Goal: Information Seeking & Learning: Find specific page/section

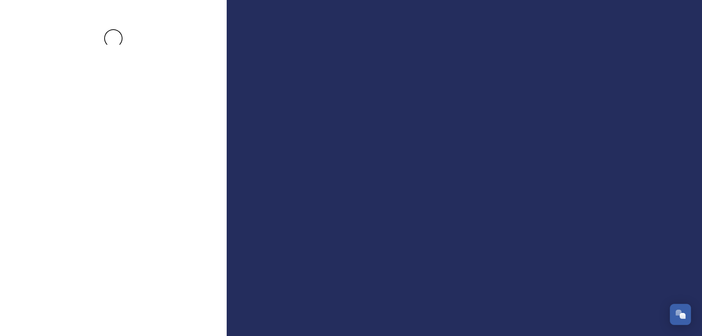
scroll to position [2625, 0]
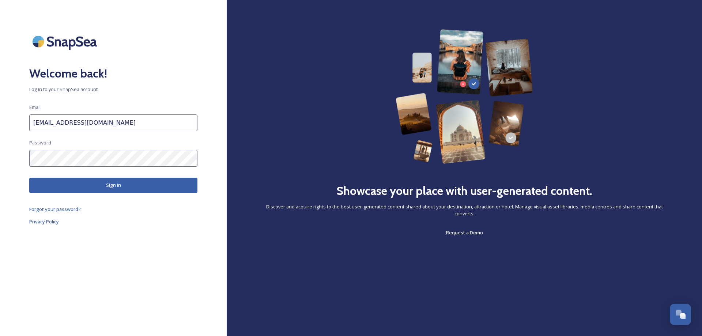
scroll to position [2625, 0]
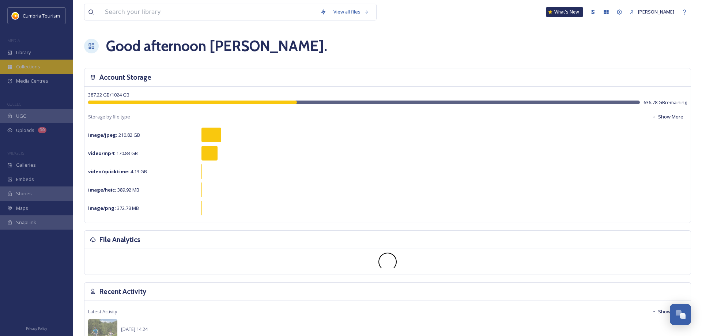
click at [34, 65] on span "Collections" at bounding box center [28, 66] width 24 height 7
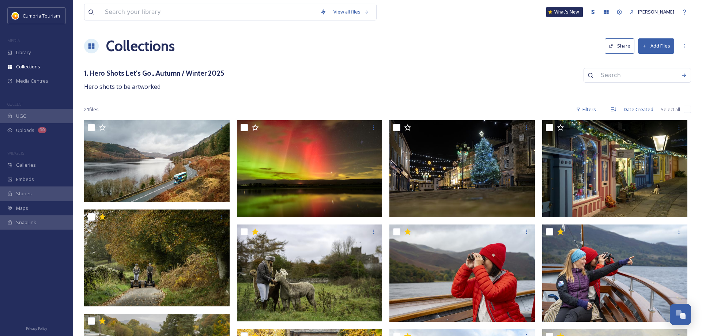
click at [689, 109] on input "checkbox" at bounding box center [687, 109] width 7 height 7
checkbox input "true"
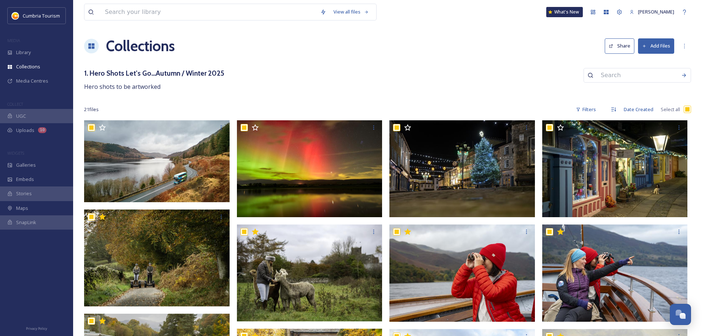
checkbox input "true"
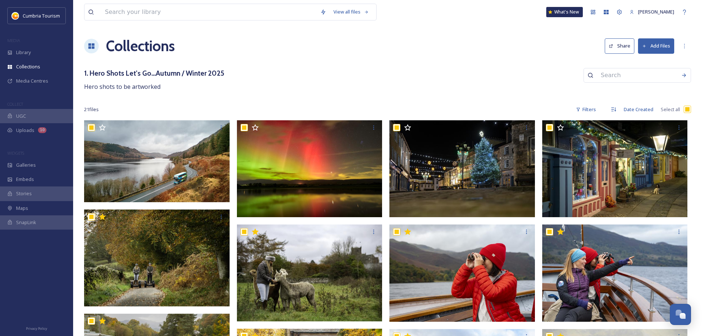
checkbox input "true"
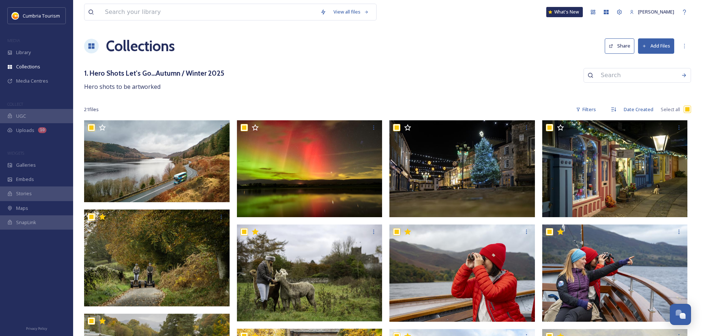
checkbox input "true"
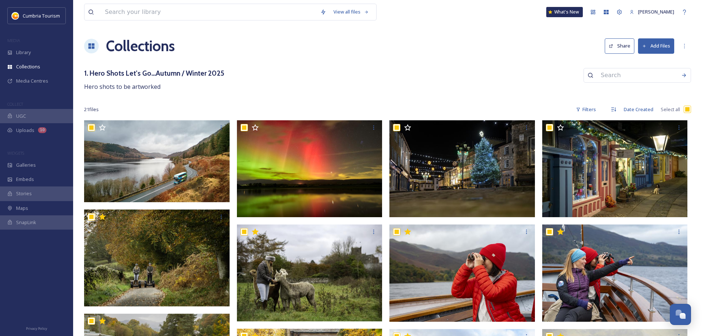
checkbox input "true"
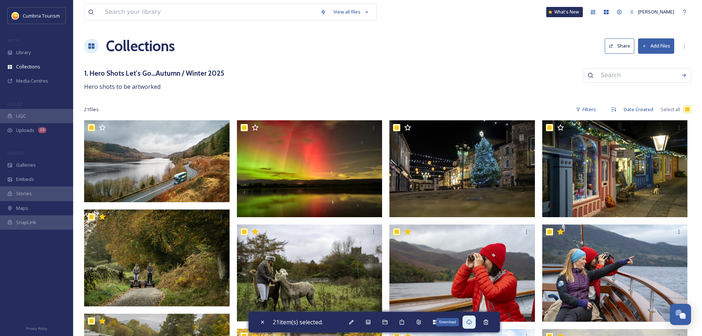
click at [472, 322] on icon at bounding box center [469, 322] width 6 height 6
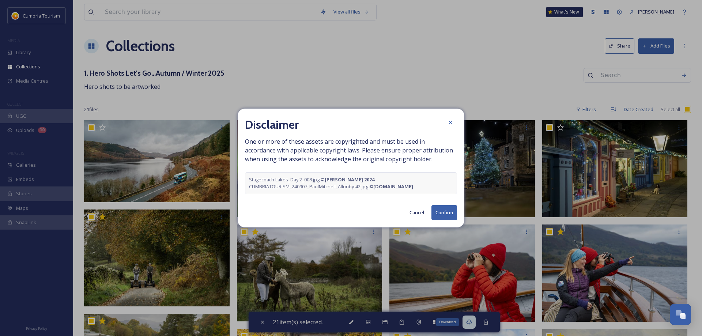
click at [448, 215] on button "Confirm" at bounding box center [445, 212] width 26 height 15
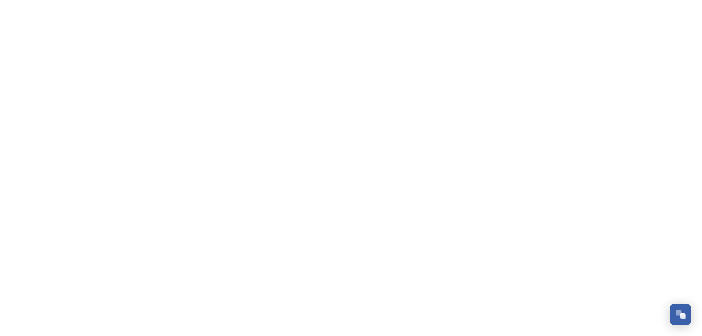
scroll to position [2625, 0]
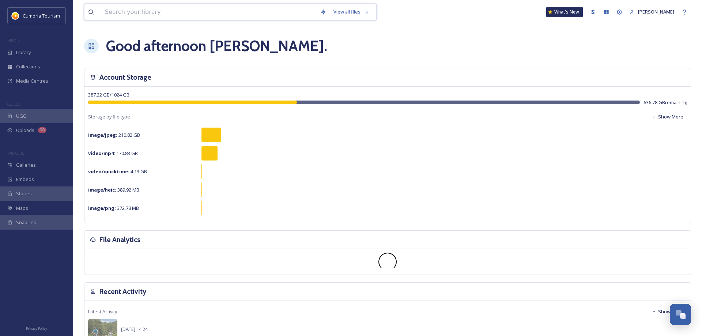
click at [134, 16] on input at bounding box center [208, 12] width 215 height 16
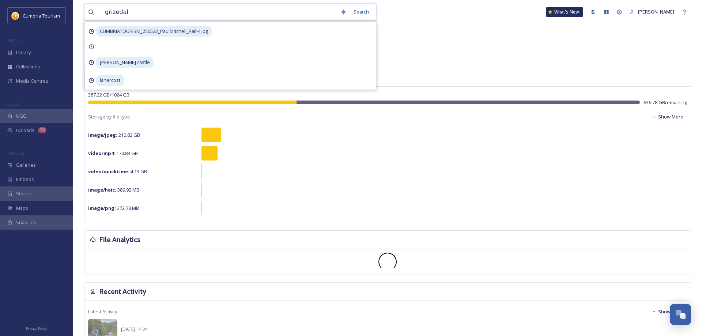
type input "grizedale"
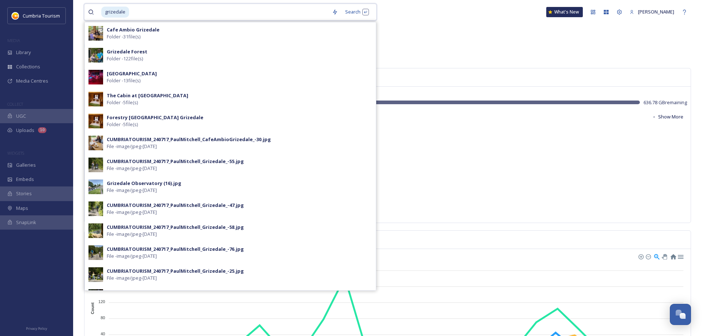
drag, startPoint x: 150, startPoint y: 16, endPoint x: 45, endPoint y: 5, distance: 105.5
click at [130, 5] on input at bounding box center [229, 12] width 199 height 16
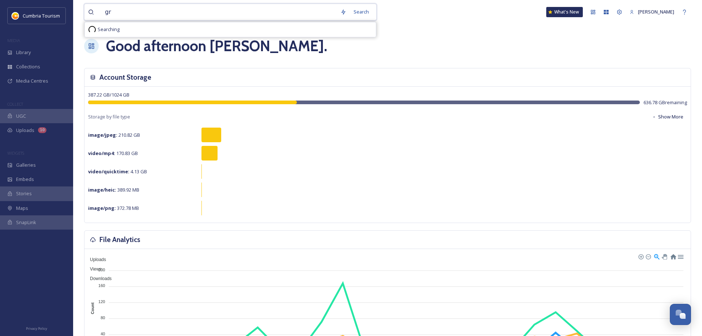
type input "g"
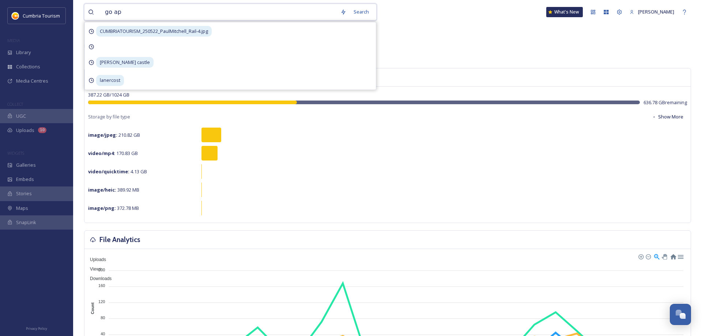
type input "go ape"
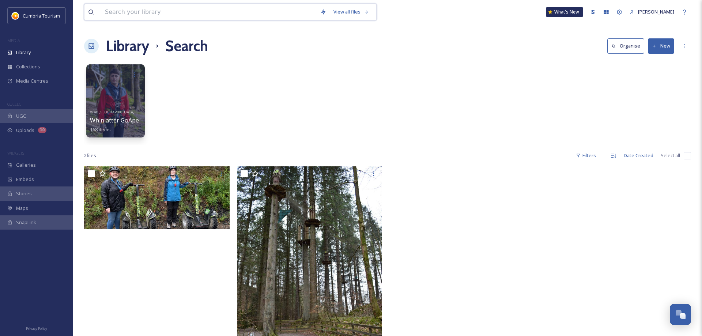
drag, startPoint x: 131, startPoint y: 6, endPoint x: 131, endPoint y: 10, distance: 4.4
click at [131, 10] on input at bounding box center [208, 12] width 215 height 16
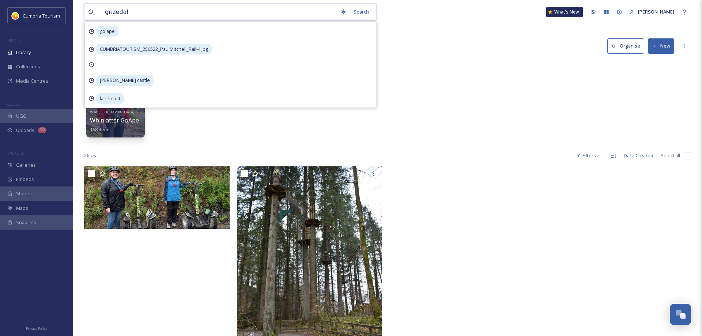
type input "grizedale"
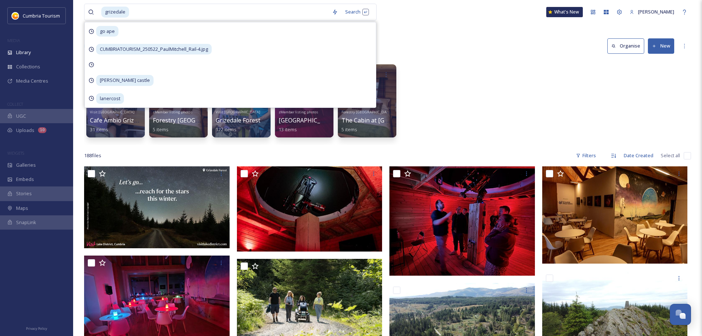
click at [450, 74] on div "Visit England Cafe Ambio Grizedale 31 items zMember listing photos Forestry Eng…" at bounding box center [387, 103] width 607 height 84
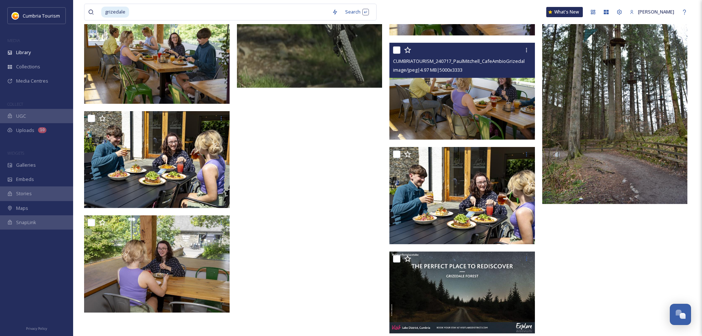
scroll to position [5741, 0]
